Goal: Task Accomplishment & Management: Use online tool/utility

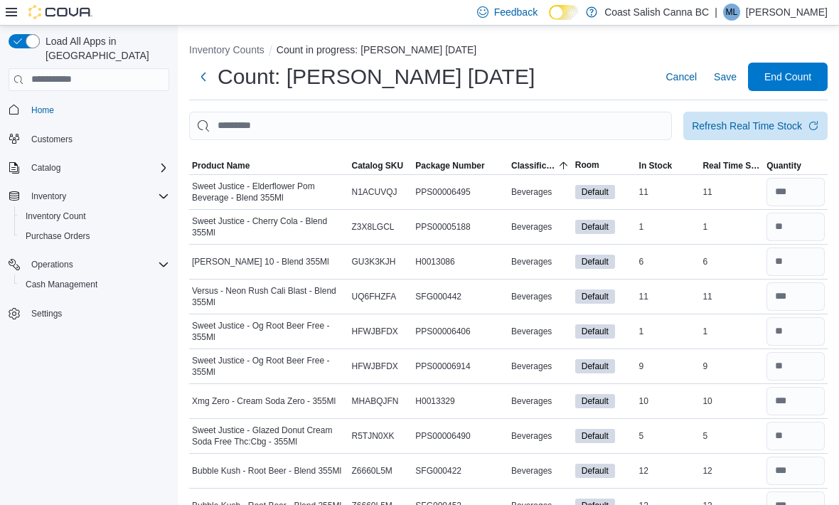
scroll to position [916, 0]
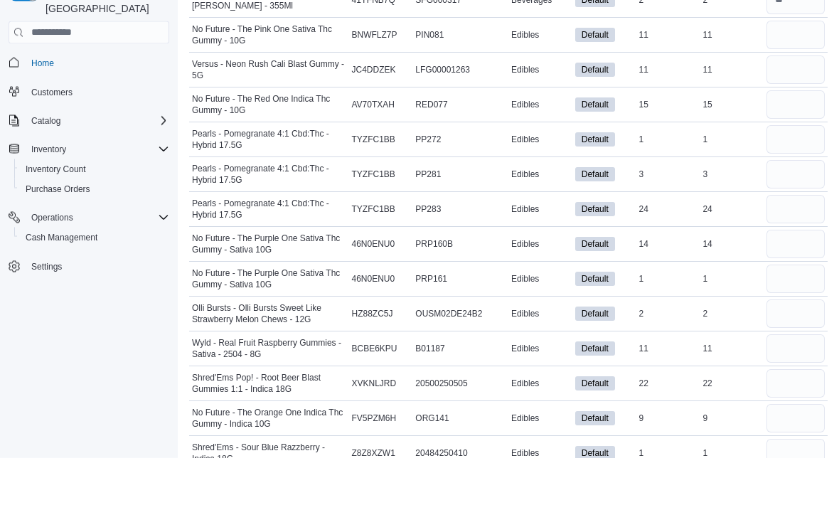
type input "**"
click at [794, 112] on input "number" at bounding box center [795, 117] width 58 height 28
type input "**"
click at [791, 153] on input "number" at bounding box center [795, 152] width 58 height 28
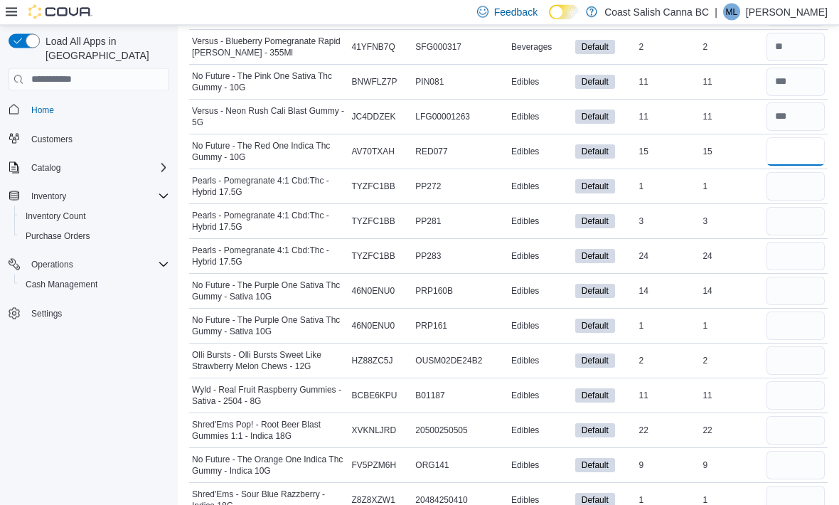
type input "**"
click at [803, 178] on input "number" at bounding box center [795, 187] width 58 height 28
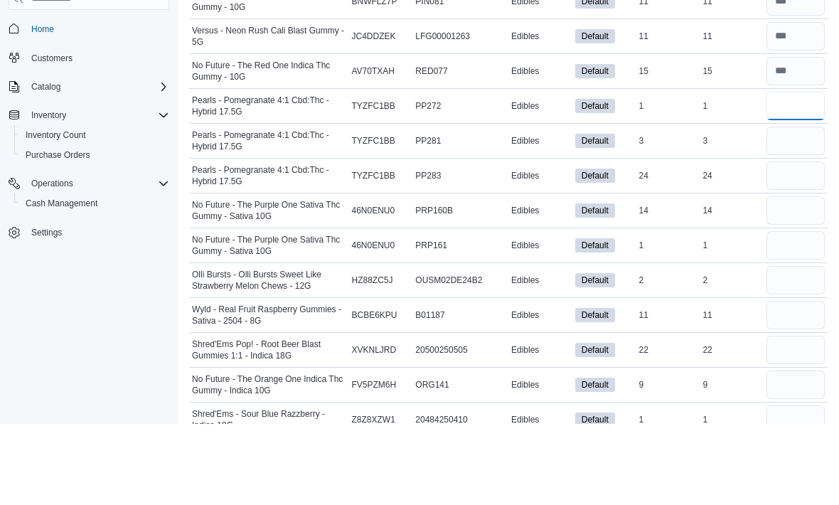
type input "*"
click at [799, 208] on input "number" at bounding box center [795, 222] width 58 height 28
type input "*"
click at [793, 242] on input "number" at bounding box center [795, 256] width 58 height 28
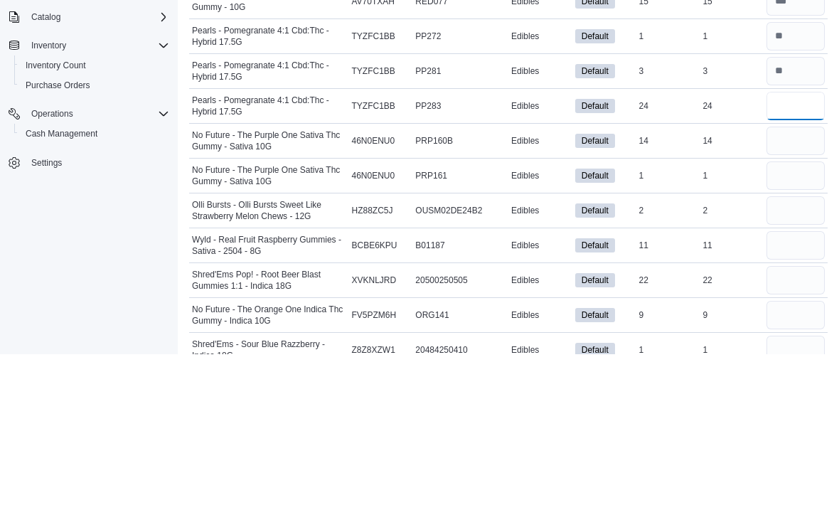
type input "**"
click at [789, 277] on input "number" at bounding box center [795, 291] width 58 height 28
type input "**"
click at [779, 312] on input "number" at bounding box center [795, 326] width 58 height 28
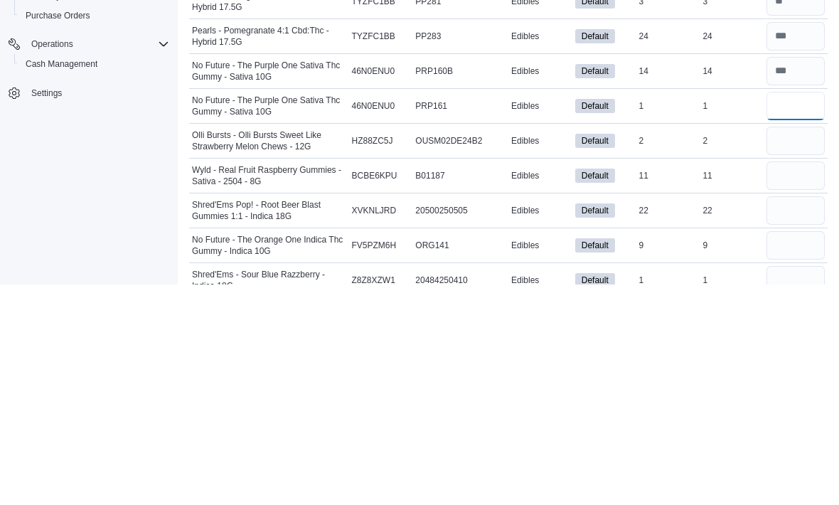
type input "*"
click at [795, 347] on input "number" at bounding box center [795, 361] width 58 height 28
type input "*"
click at [794, 382] on input "number" at bounding box center [795, 396] width 58 height 28
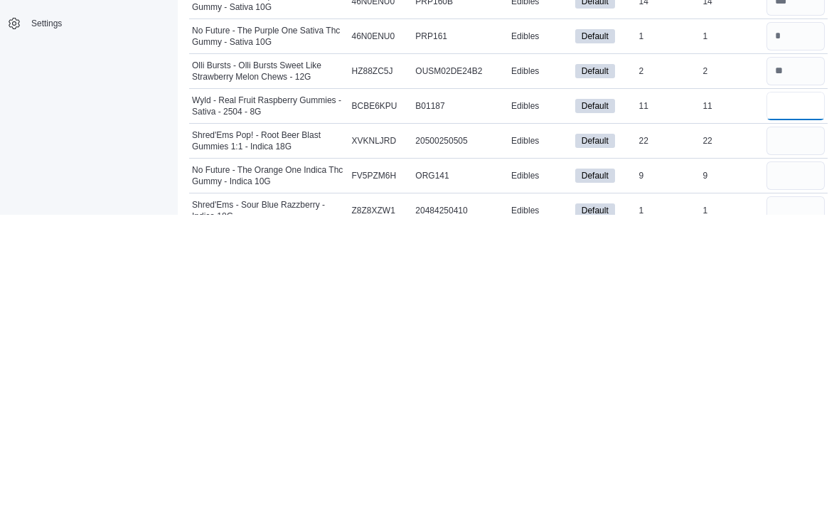
type input "**"
click at [810, 417] on input "number" at bounding box center [795, 431] width 58 height 28
type input "**"
click at [820, 451] on input "number" at bounding box center [795, 465] width 58 height 28
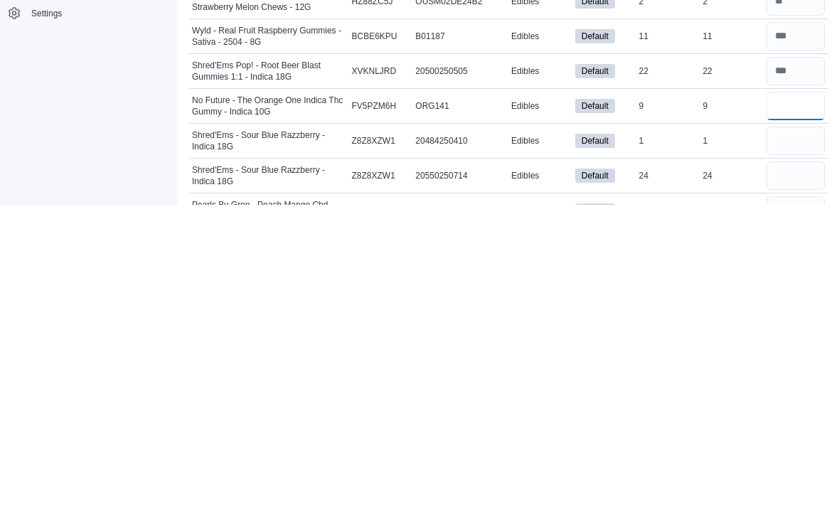
type input "*"
click at [800, 427] on input "number" at bounding box center [795, 441] width 58 height 28
type input "*"
click at [802, 462] on input "number" at bounding box center [795, 476] width 58 height 28
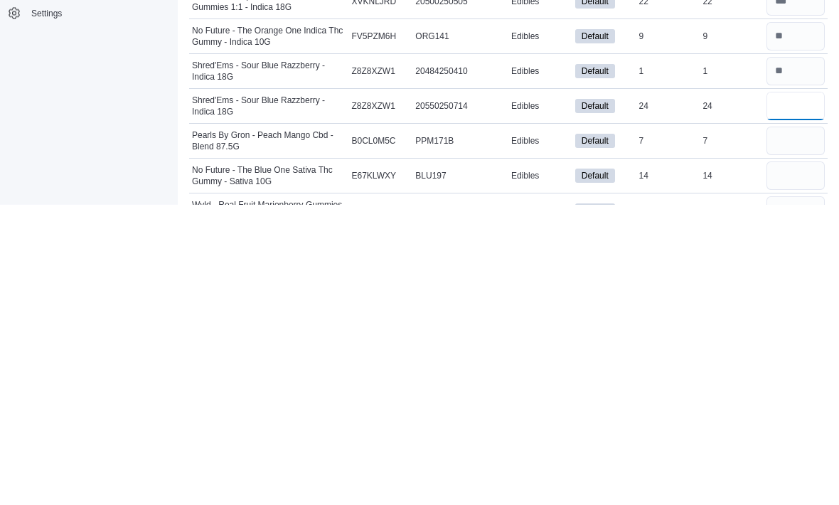
type input "**"
click at [789, 427] on input "number" at bounding box center [795, 441] width 58 height 28
type input "*"
click at [798, 462] on input "number" at bounding box center [795, 476] width 58 height 28
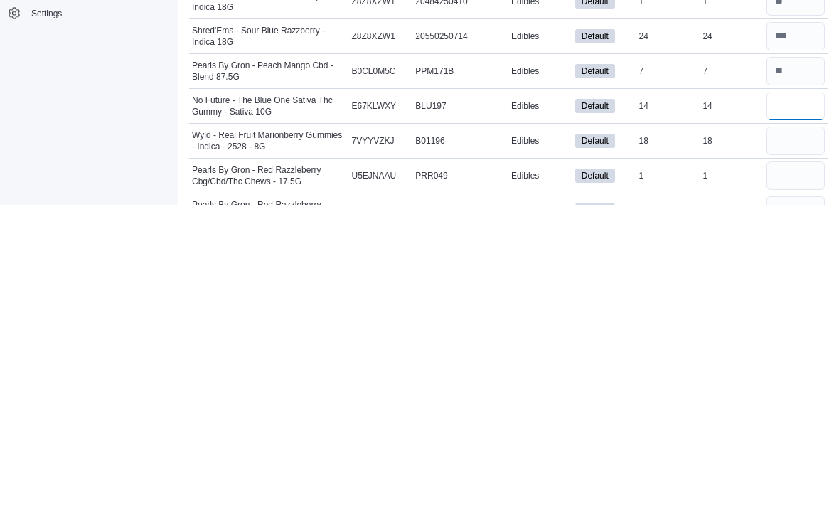
type input "**"
click at [783, 427] on input "number" at bounding box center [795, 441] width 58 height 28
type input "**"
click at [800, 462] on input "number" at bounding box center [795, 476] width 58 height 28
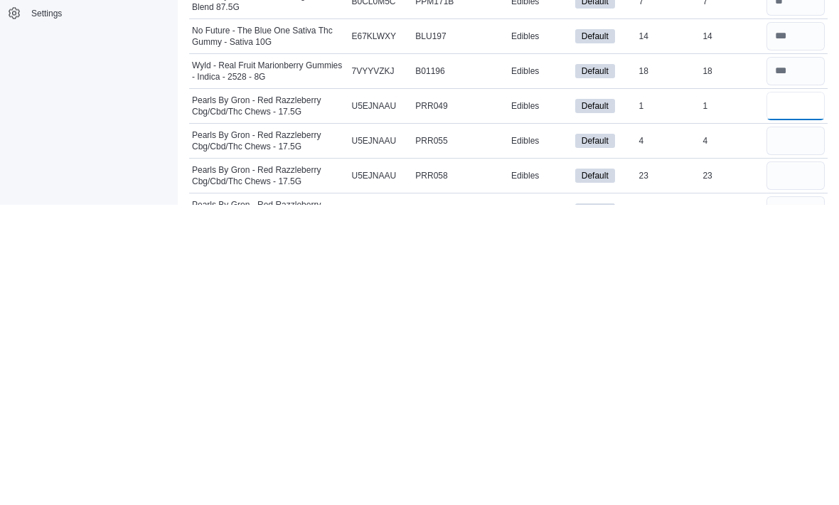
type input "*"
click at [798, 427] on input "number" at bounding box center [795, 441] width 58 height 28
type input "*"
click at [801, 462] on input "number" at bounding box center [795, 476] width 58 height 28
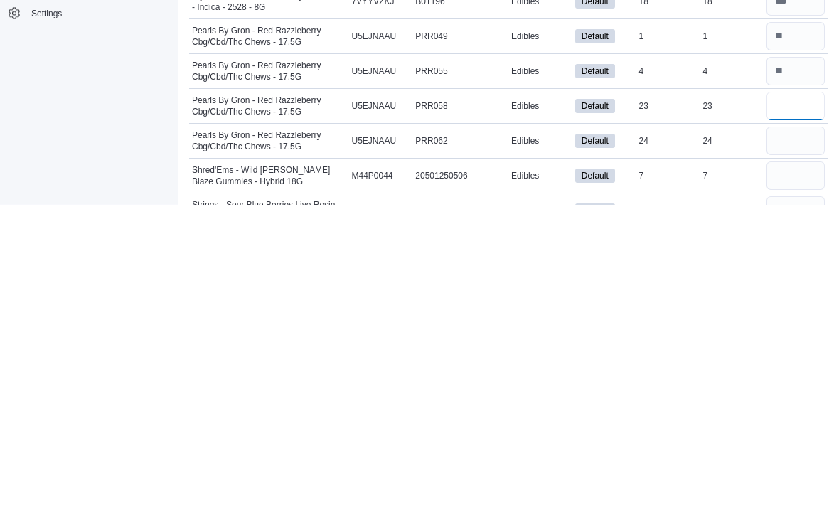
type input "**"
click at [795, 427] on input "number" at bounding box center [795, 441] width 58 height 28
type input "**"
click at [797, 462] on input "number" at bounding box center [795, 476] width 58 height 28
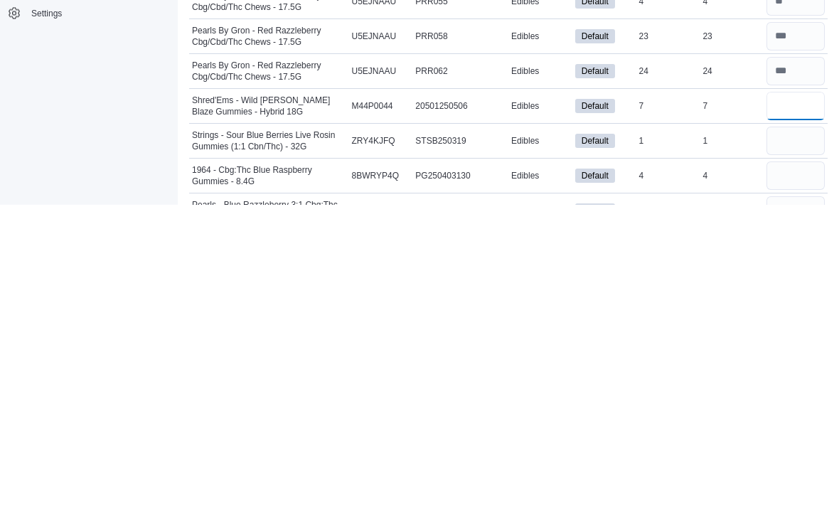
type input "*"
click at [807, 427] on input "number" at bounding box center [795, 441] width 58 height 28
type input "*"
click at [795, 462] on input "number" at bounding box center [795, 476] width 58 height 28
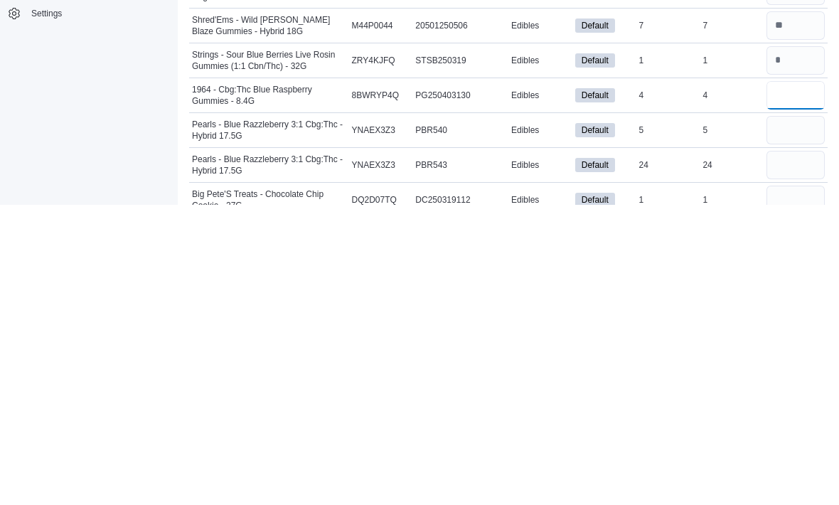
scroll to position [1411, 0]
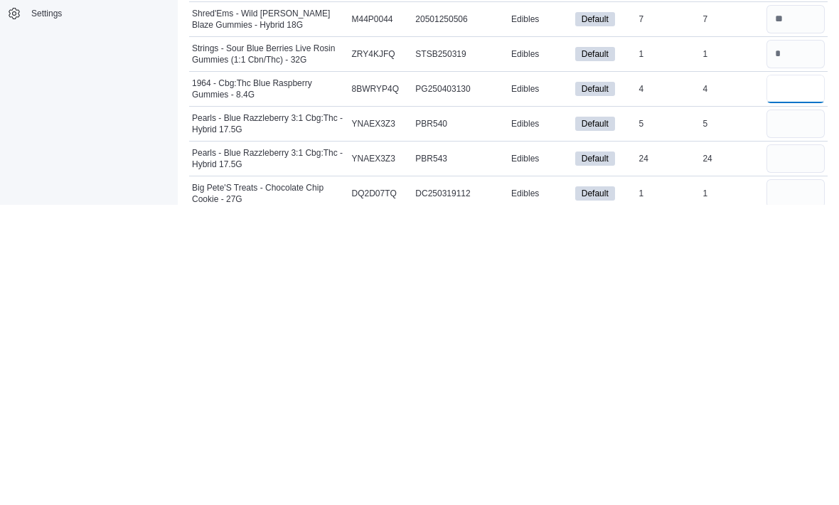
type input "*"
click at [797, 409] on input "number" at bounding box center [795, 423] width 58 height 28
type input "*"
click at [802, 444] on input "number" at bounding box center [795, 458] width 58 height 28
type input "**"
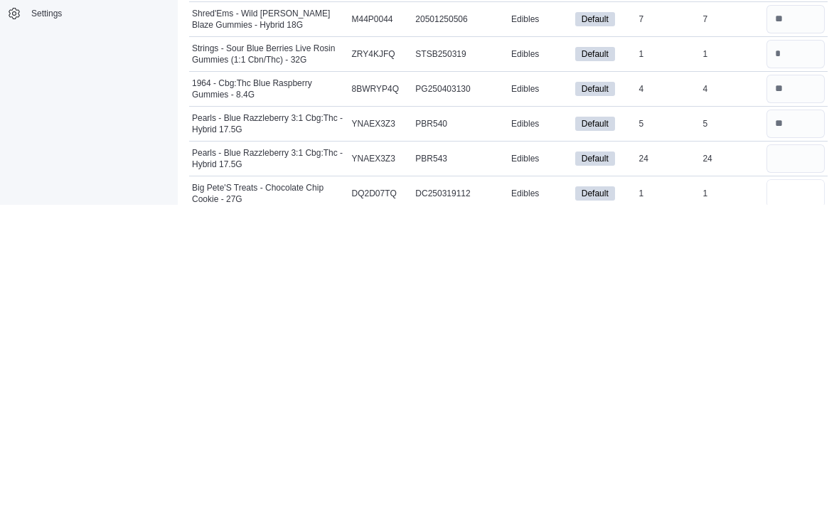
click at [800, 479] on input "number" at bounding box center [795, 493] width 58 height 28
type input "*"
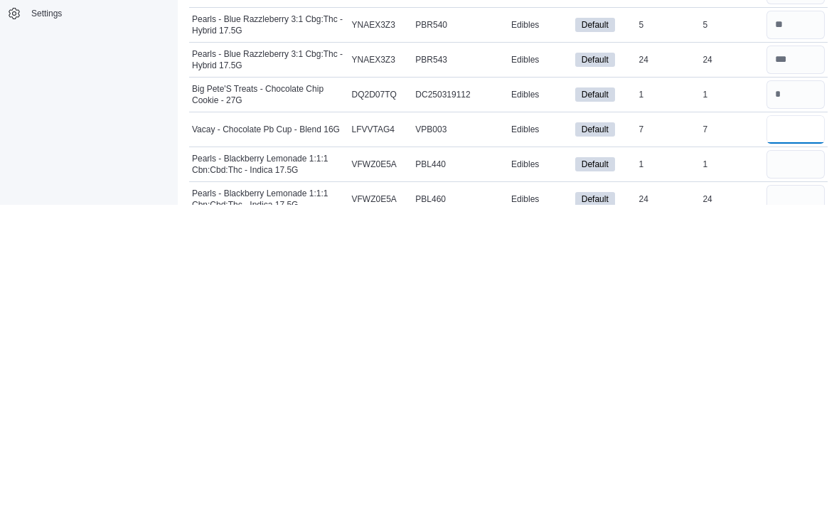
type input "*"
click at [805, 450] on input "number" at bounding box center [795, 464] width 58 height 28
type input "*"
click at [805, 485] on input "number" at bounding box center [795, 499] width 58 height 28
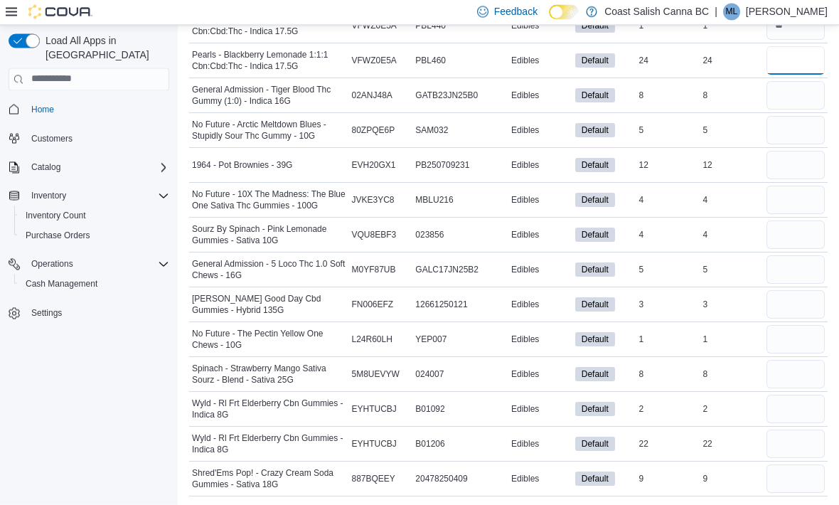
scroll to position [1947, 0]
type input "**"
click at [800, 83] on input "number" at bounding box center [795, 96] width 58 height 28
type input "*"
click at [793, 125] on input "number" at bounding box center [795, 131] width 58 height 28
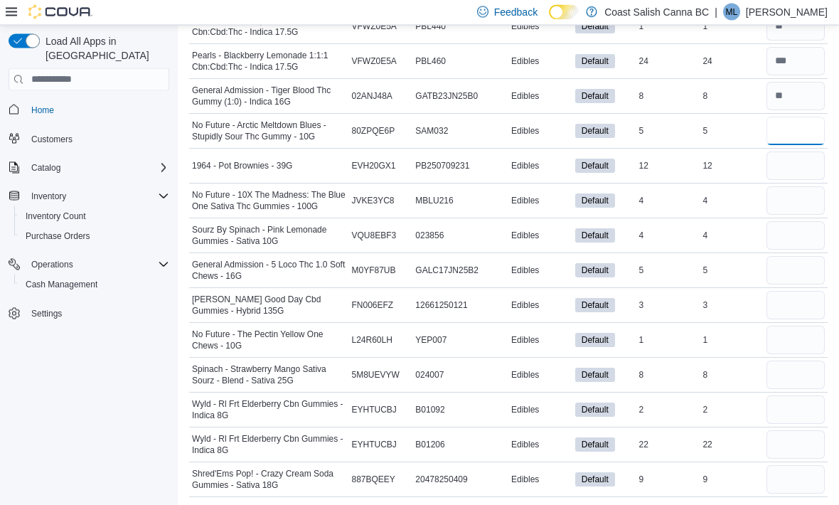
type input "*"
click at [800, 156] on input "number" at bounding box center [795, 166] width 58 height 28
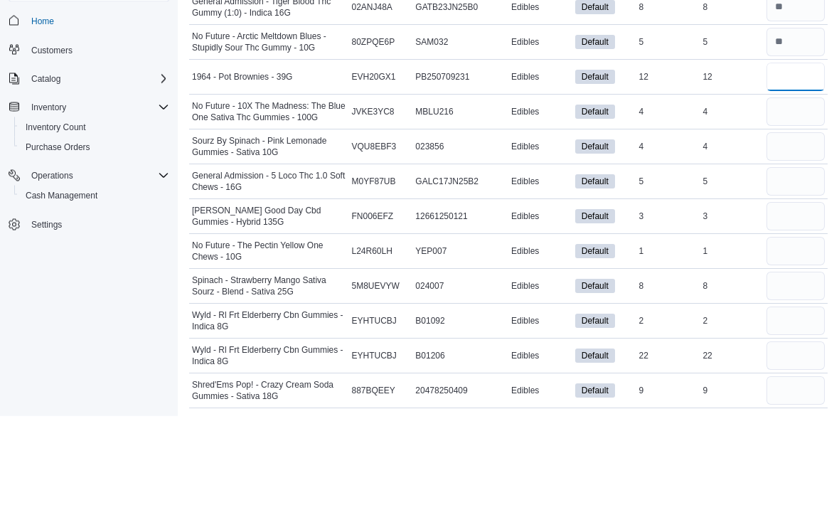
type input "**"
click at [774, 187] on input "number" at bounding box center [795, 201] width 58 height 28
type input "*"
click at [796, 222] on input "number" at bounding box center [795, 236] width 58 height 28
type input "*"
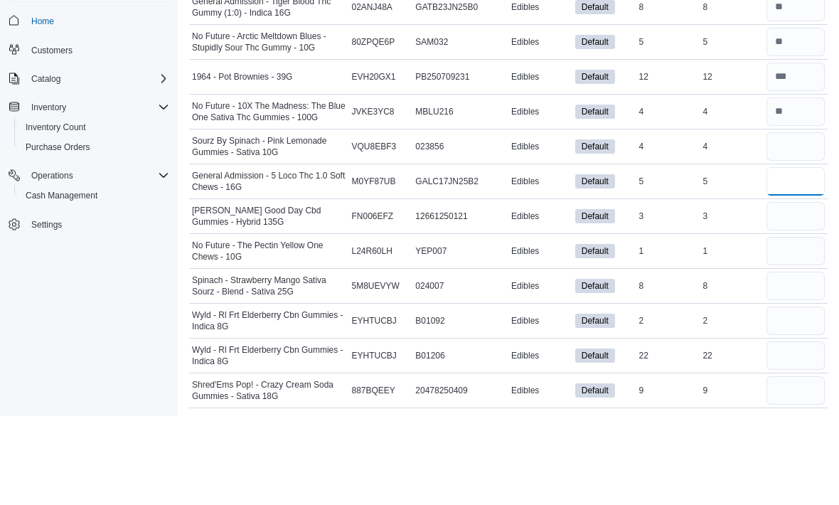
click at [801, 257] on input "number" at bounding box center [795, 271] width 58 height 28
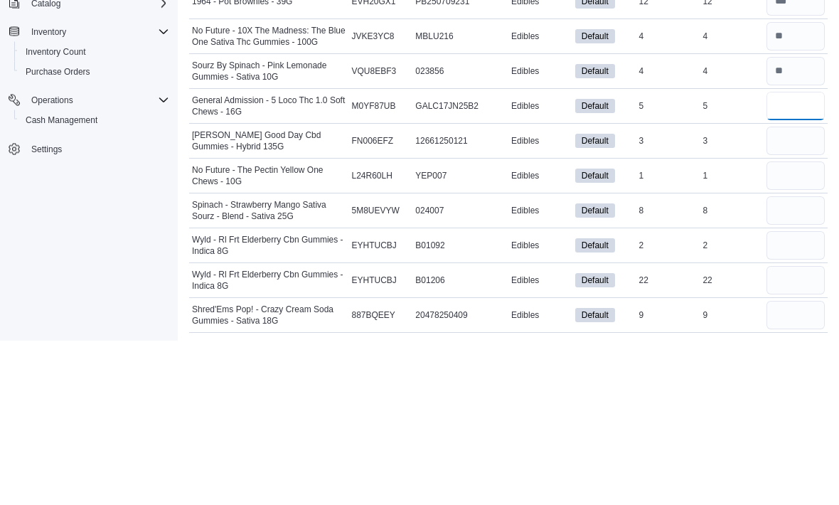
scroll to position [1948, 0]
type input "*"
click at [778, 291] on input "number" at bounding box center [795, 305] width 58 height 28
type input "*"
click at [805, 326] on input "number" at bounding box center [795, 340] width 58 height 28
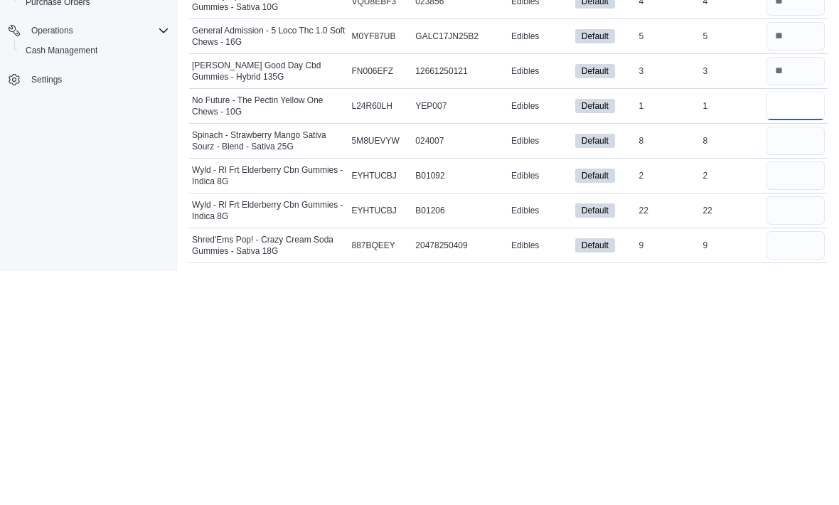
type input "*"
click at [794, 360] on input "number" at bounding box center [795, 374] width 58 height 28
type input "*"
click at [780, 395] on input "number" at bounding box center [795, 409] width 58 height 28
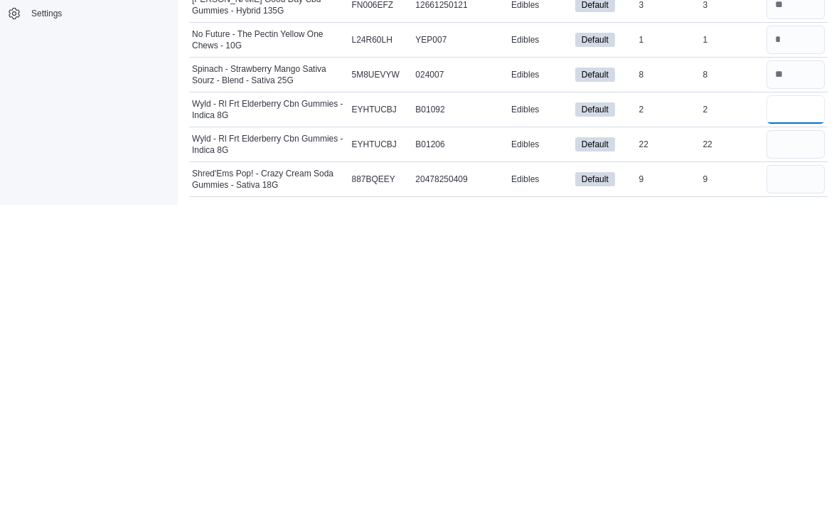
type input "*"
click at [800, 430] on input "number" at bounding box center [795, 444] width 58 height 28
type input "**"
click at [786, 465] on input "number" at bounding box center [795, 479] width 58 height 28
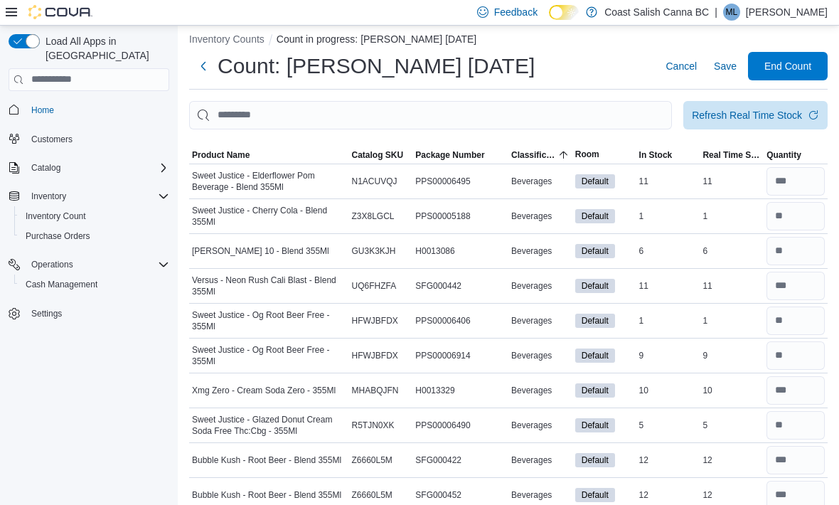
scroll to position [0, 0]
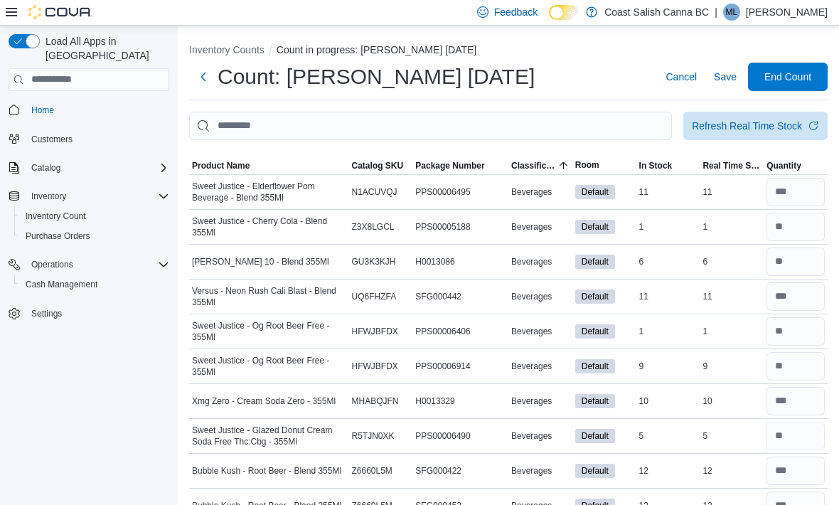
type input "*"
click at [795, 75] on span "End Count" at bounding box center [787, 77] width 47 height 14
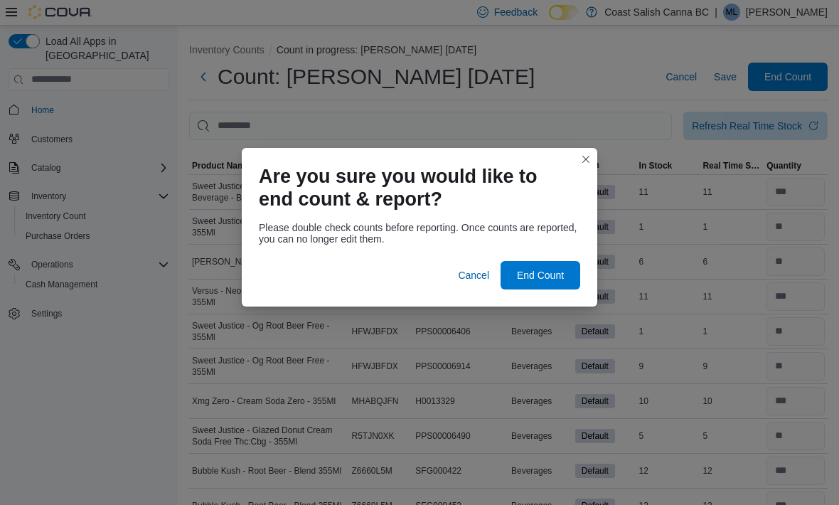
click at [547, 264] on span "End Count" at bounding box center [540, 275] width 63 height 28
